Goal: Task Accomplishment & Management: Use online tool/utility

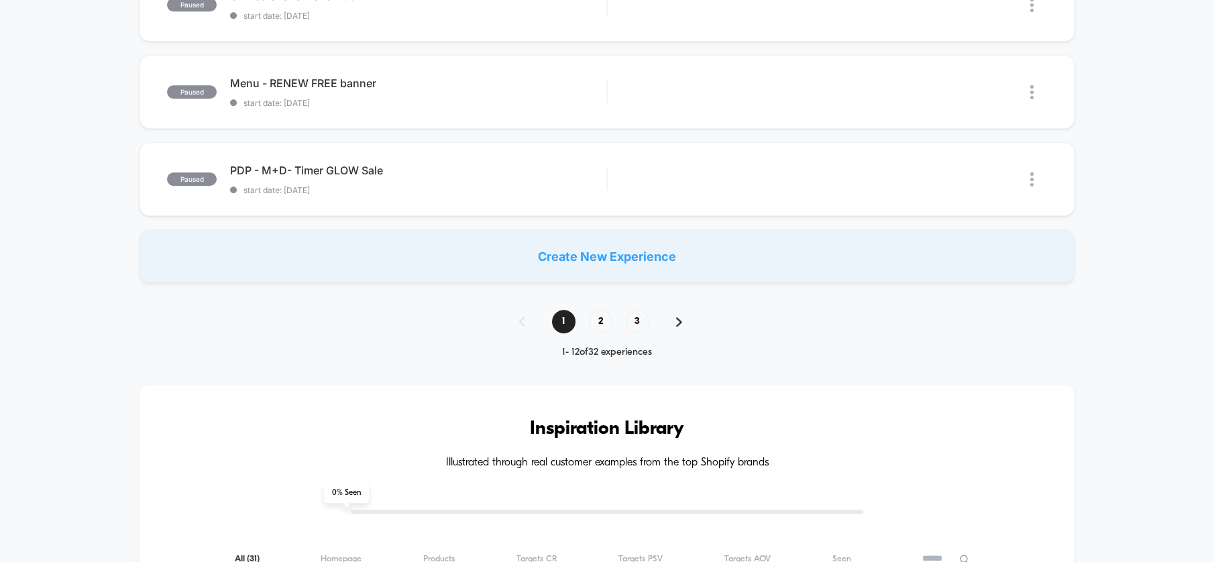
scroll to position [968, 0]
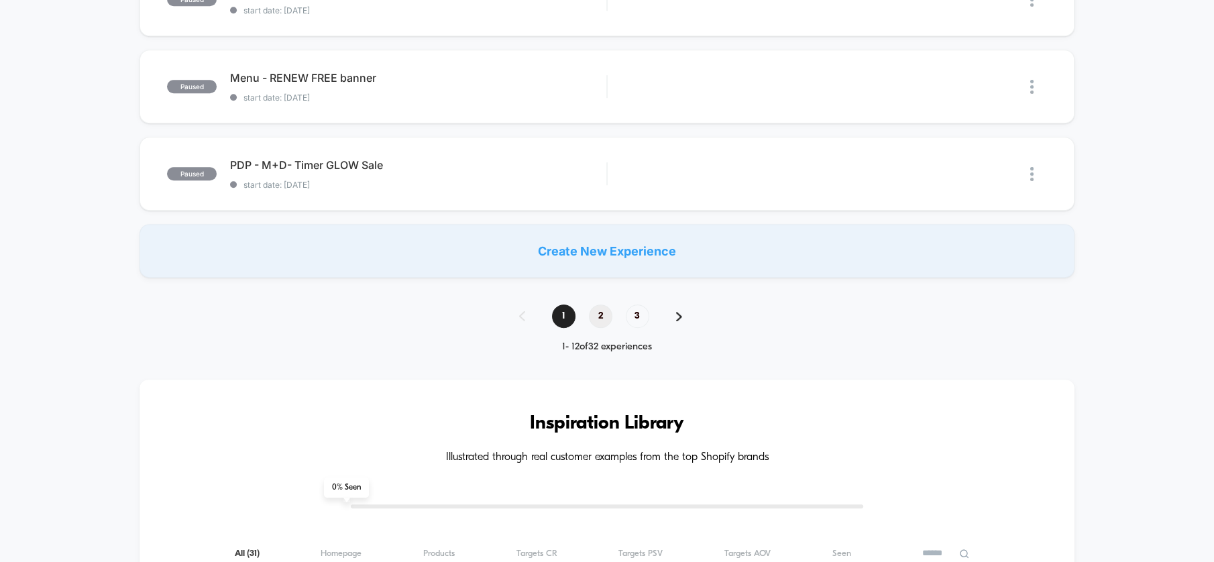
click at [598, 316] on span "2" at bounding box center [600, 315] width 23 height 23
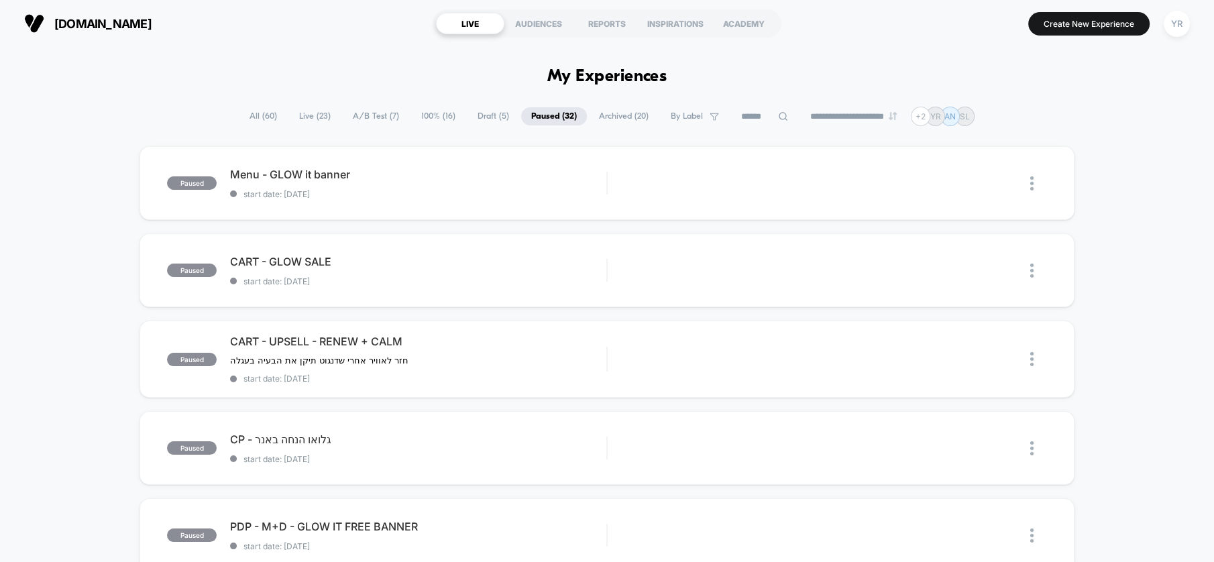
scroll to position [74, 0]
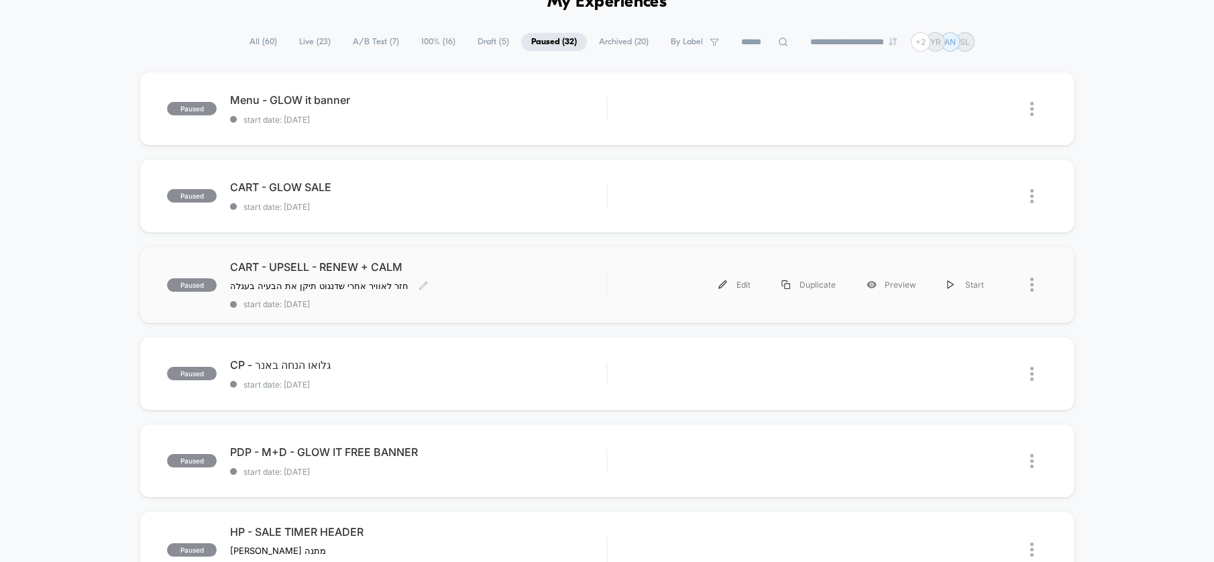
click at [522, 273] on div "CART - UPSELL - RENEW + [PERSON_NAME] חזר לאוויר אחרי שדנגוט תיקן את הבעיה בעגל…" at bounding box center [418, 284] width 376 height 49
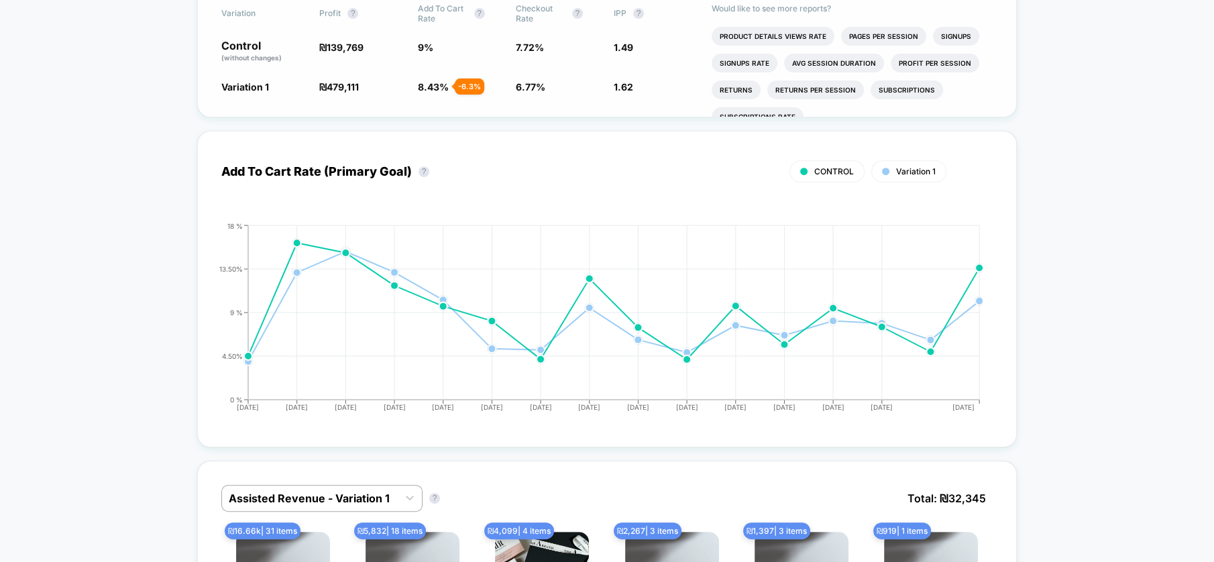
scroll to position [894, 0]
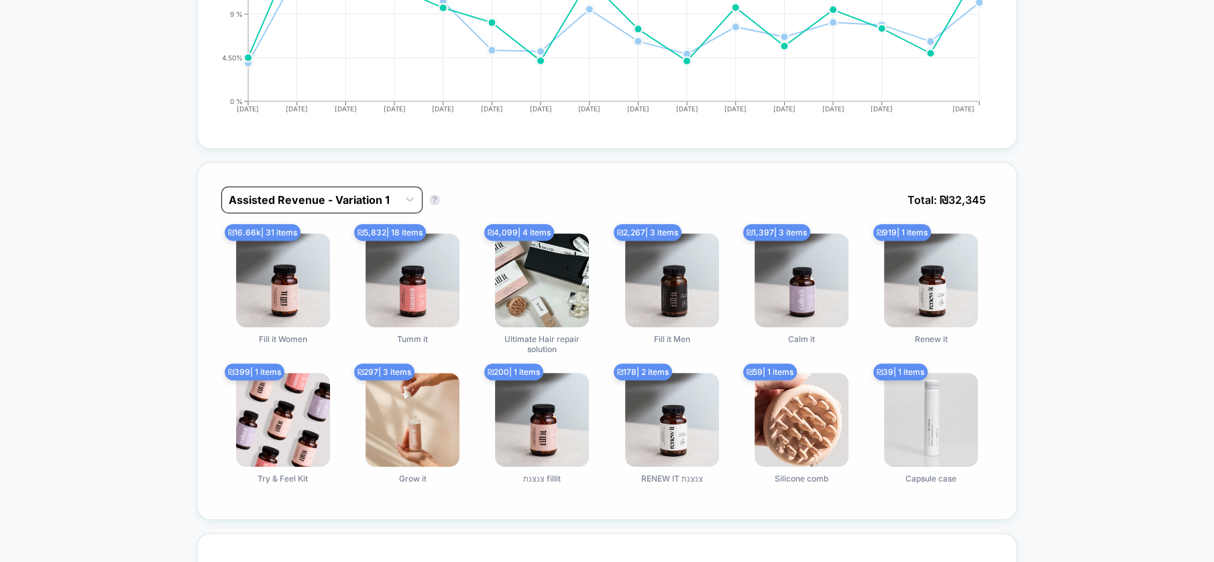
click at [291, 192] on div at bounding box center [310, 200] width 162 height 16
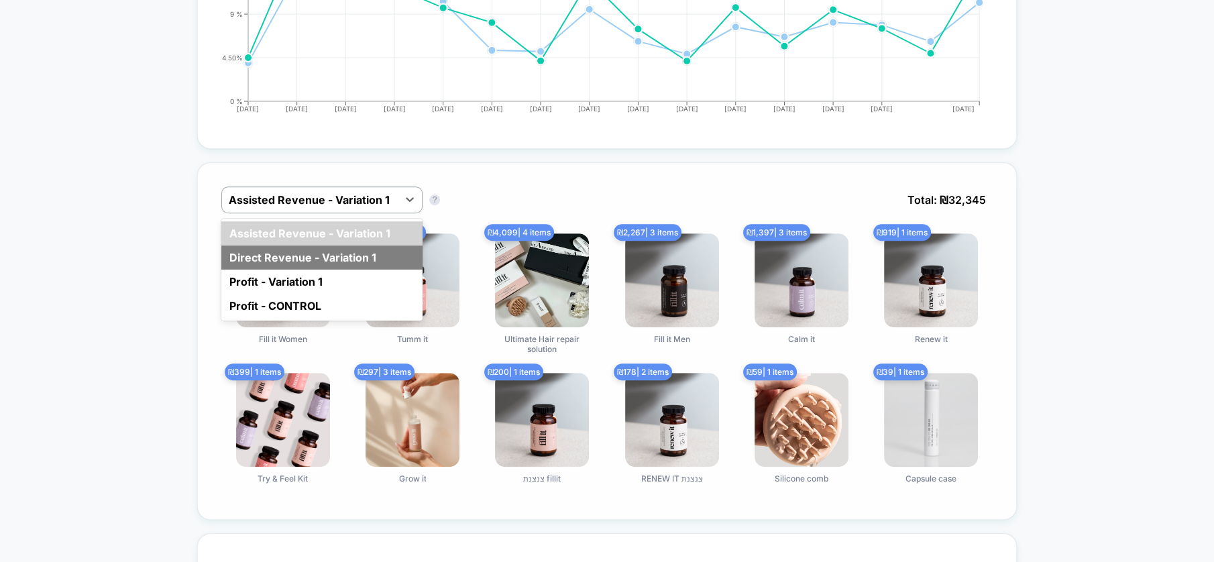
click at [306, 254] on div "Direct Revenue - Variation 1" at bounding box center [321, 257] width 201 height 24
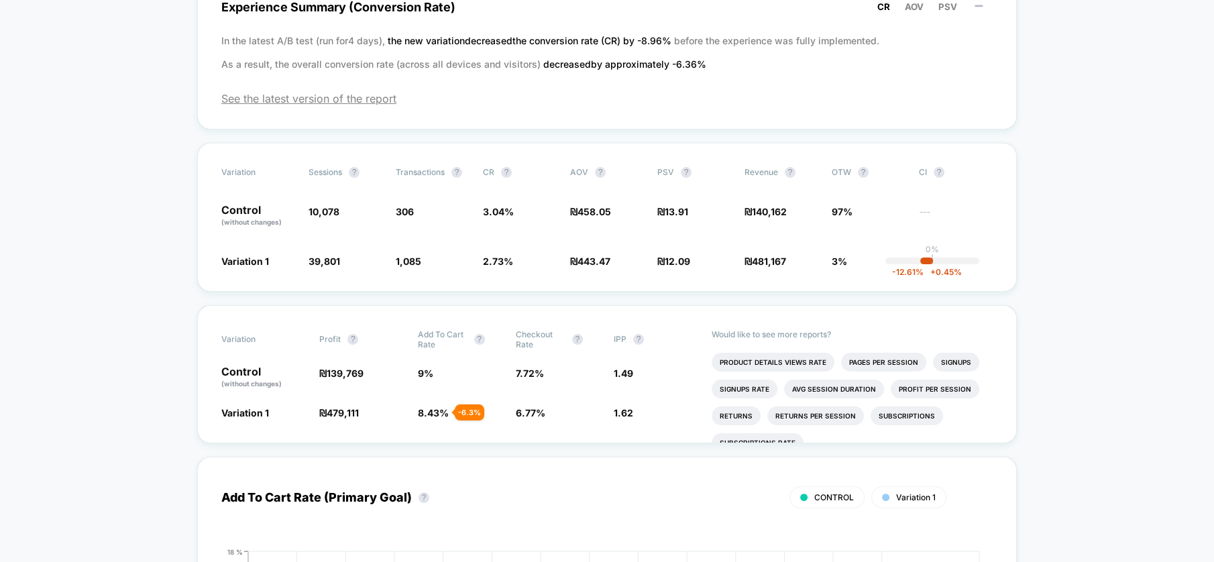
scroll to position [0, 0]
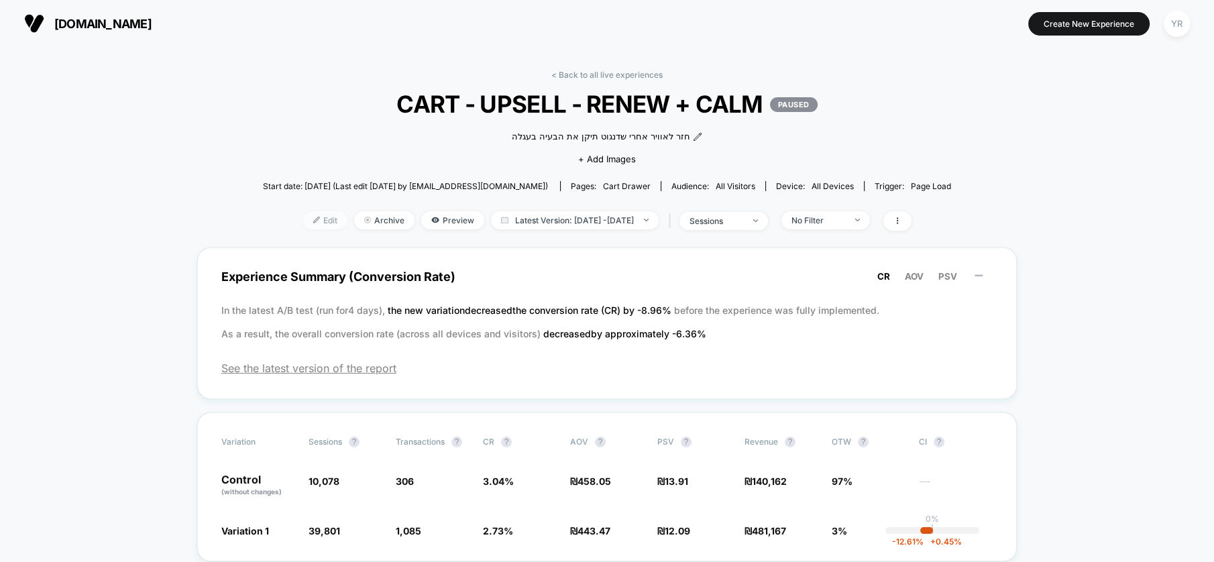
click at [303, 214] on span "Edit" at bounding box center [325, 220] width 44 height 18
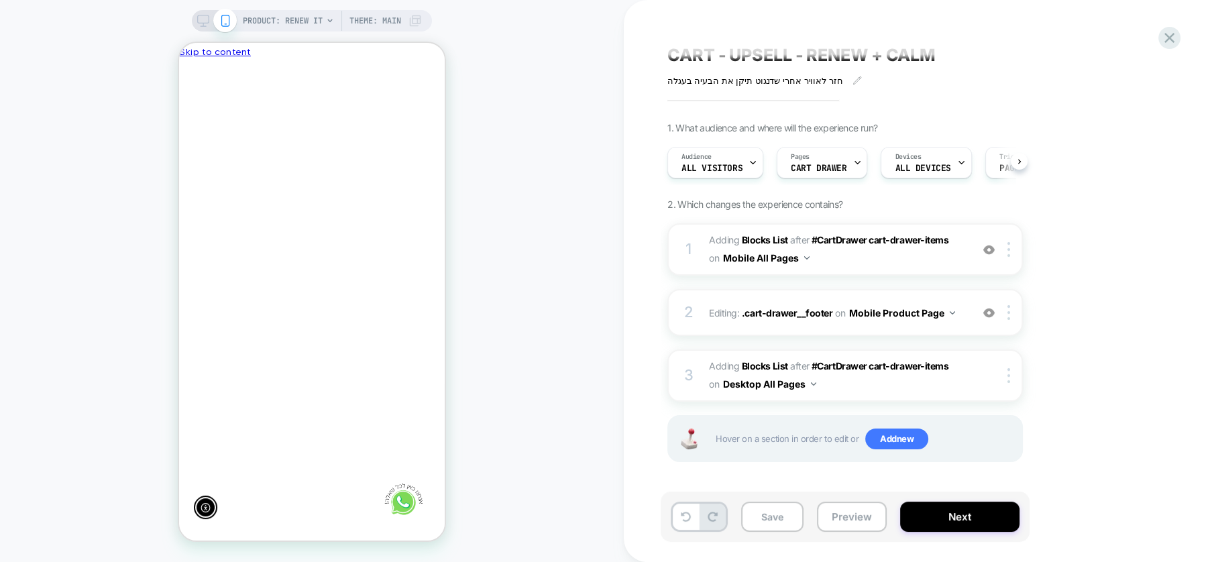
scroll to position [0, -196]
